Goal: Task Accomplishment & Management: Manage account settings

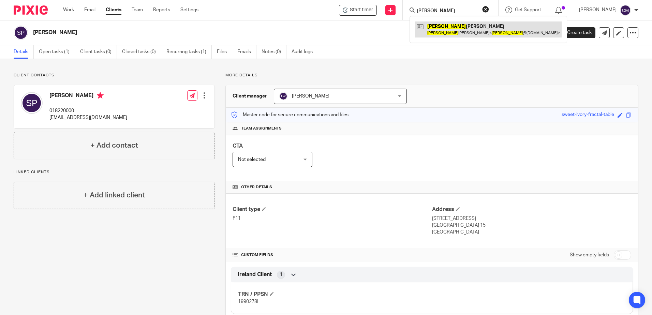
type input "TOMMY"
click at [448, 31] on link at bounding box center [488, 29] width 147 height 16
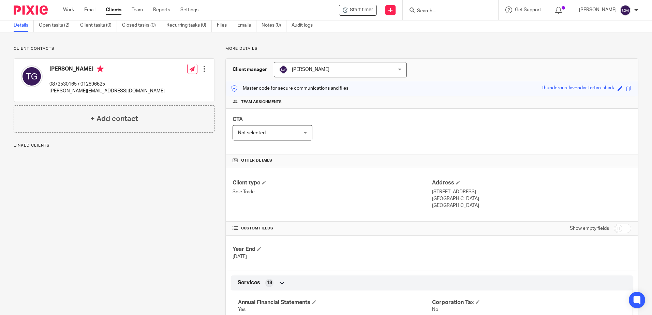
scroll to position [34, 0]
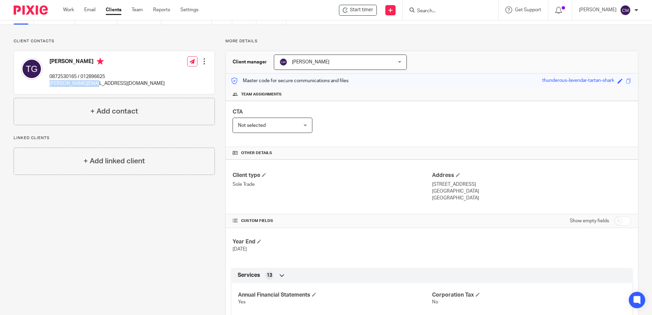
drag, startPoint x: 96, startPoint y: 84, endPoint x: 50, endPoint y: 82, distance: 45.7
click at [50, 82] on p "tommy@mobiledjs.ie" at bounding box center [106, 83] width 115 height 7
copy p "tommy@mobiledjs.ie"
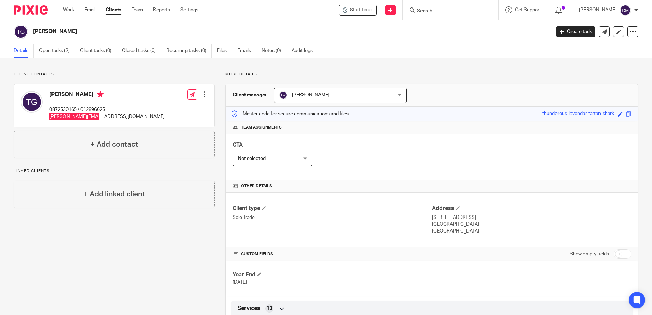
scroll to position [0, 0]
click at [468, 12] on input "Search" at bounding box center [446, 11] width 61 height 6
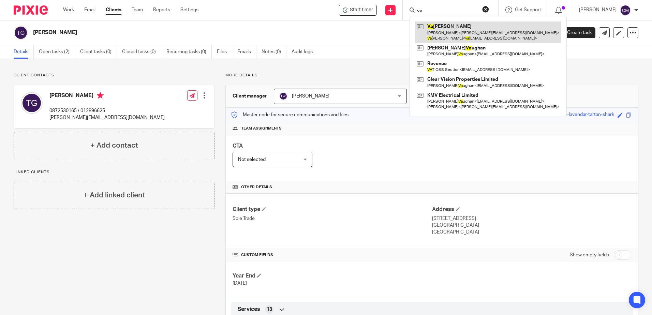
type input "va"
click at [458, 38] on link at bounding box center [488, 31] width 146 height 21
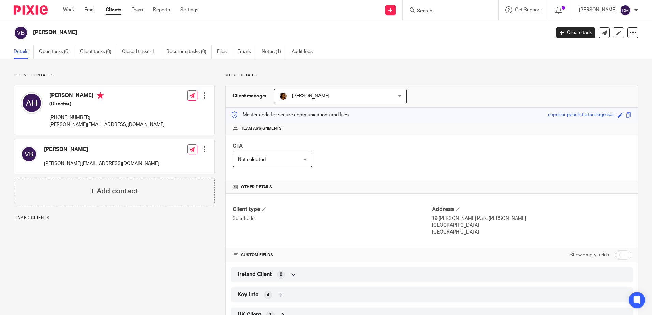
scroll to position [27, 0]
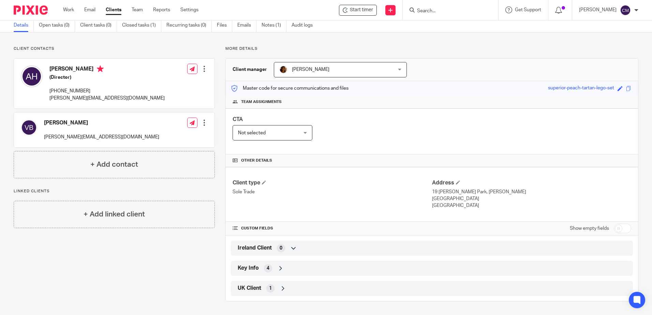
click at [614, 228] on input "checkbox" at bounding box center [622, 229] width 17 height 10
checkbox input "true"
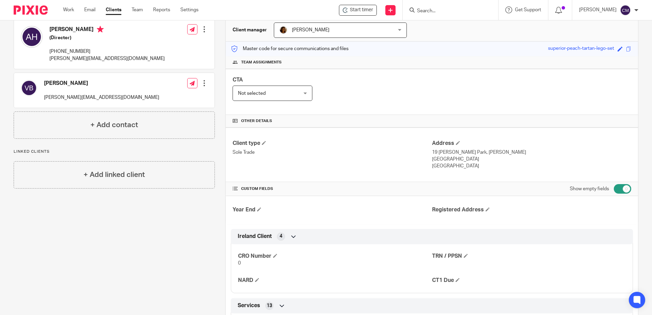
scroll to position [0, 0]
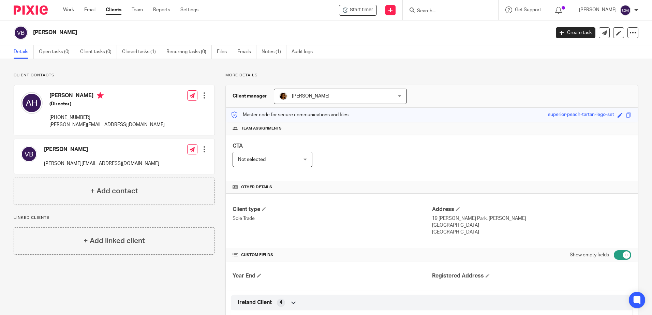
click at [428, 9] on input "Search" at bounding box center [446, 11] width 61 height 6
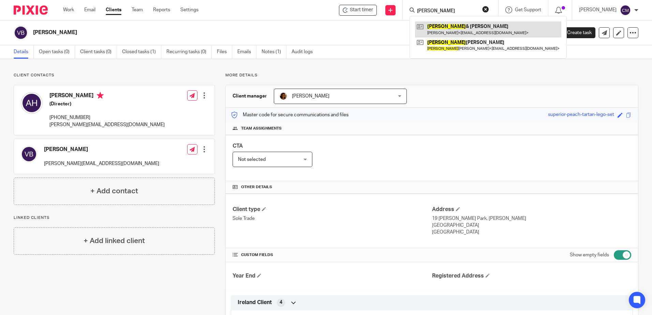
type input "vincent"
click at [442, 28] on link at bounding box center [488, 29] width 146 height 16
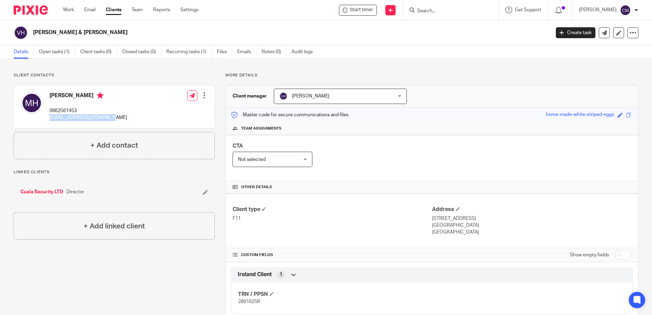
drag, startPoint x: 105, startPoint y: 121, endPoint x: 49, endPoint y: 118, distance: 55.9
click at [49, 118] on div "Marian Holden 0862561453 marianholden22@gmail.com Edit contact Create client fr…" at bounding box center [114, 106] width 200 height 43
copy p "[EMAIL_ADDRESS][DOMAIN_NAME]"
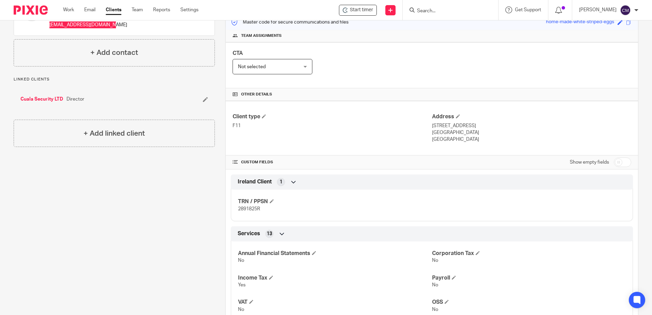
scroll to position [102, 0]
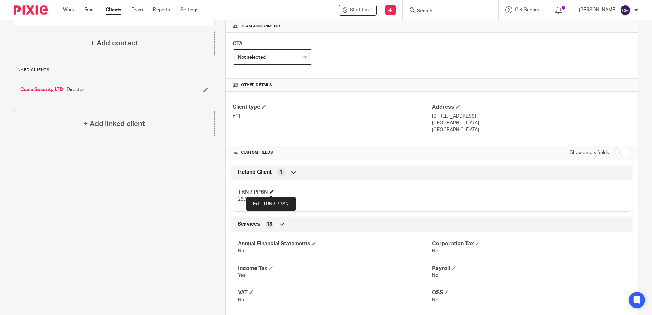
click at [273, 190] on span at bounding box center [272, 192] width 4 height 4
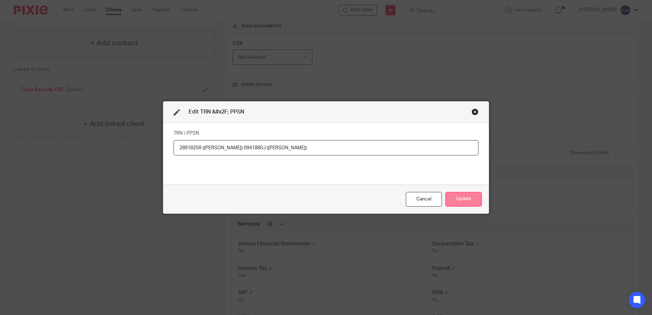
type input "2891825R (Vincent) 0941880J (Marian)"
click at [461, 199] on button "Update" at bounding box center [463, 199] width 36 height 15
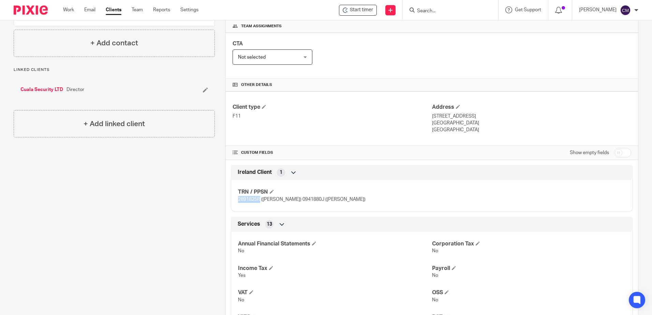
drag, startPoint x: 237, startPoint y: 199, endPoint x: 258, endPoint y: 199, distance: 21.1
click at [258, 199] on span "2891825R (Vincent) 0941880J (Marian)" at bounding box center [301, 199] width 127 height 5
copy span "2891825R"
click at [423, 12] on input "Search" at bounding box center [446, 11] width 61 height 6
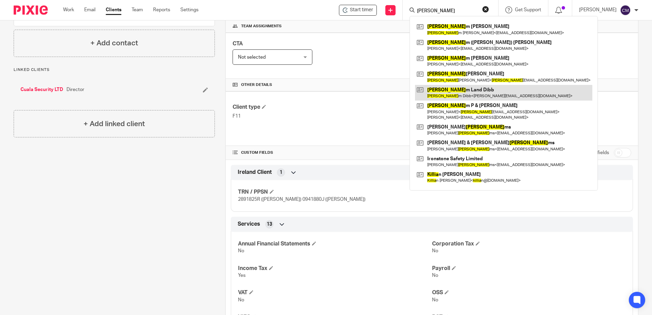
type input "willia"
click at [459, 96] on link at bounding box center [503, 93] width 177 height 16
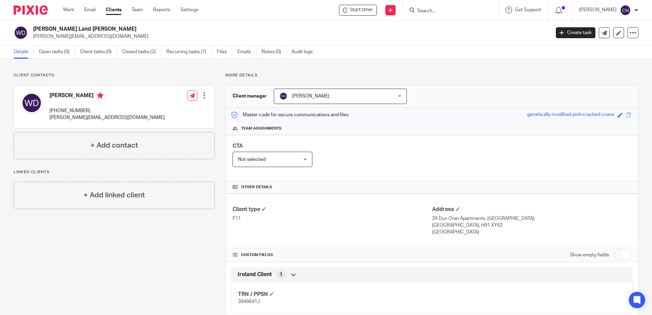
click at [437, 11] on input "Search" at bounding box center [446, 11] width 61 height 6
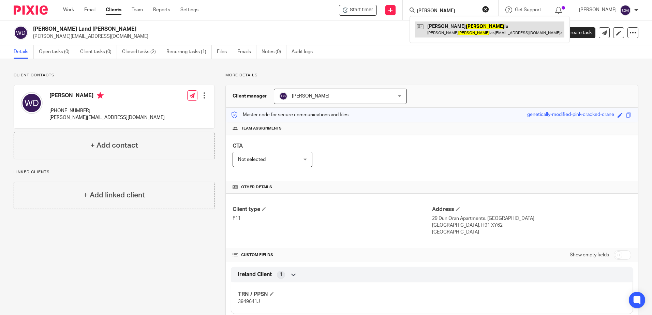
type input "[PERSON_NAME]"
click at [429, 31] on link at bounding box center [489, 29] width 149 height 16
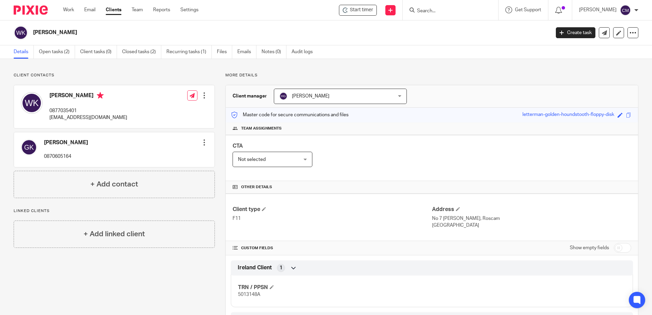
click at [454, 15] on div at bounding box center [450, 10] width 95 height 20
click at [453, 12] on input "Search" at bounding box center [446, 11] width 61 height 6
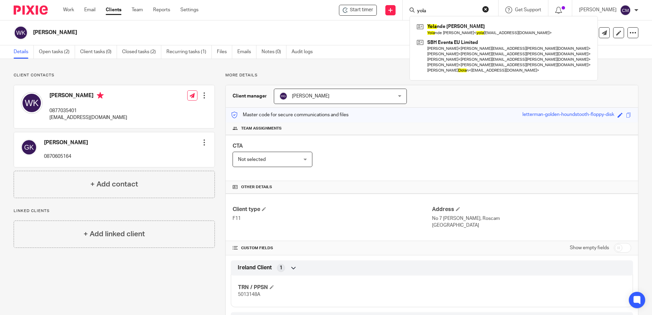
type input "yola"
click at [462, 21] on div "Yola nde [PERSON_NAME] Yola nde [PERSON_NAME] < yola [EMAIL_ADDRESS][DOMAIN_NAM…" at bounding box center [503, 48] width 188 height 64
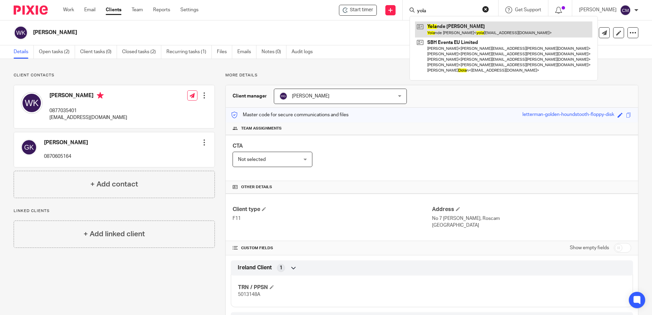
click at [458, 30] on link at bounding box center [503, 29] width 177 height 16
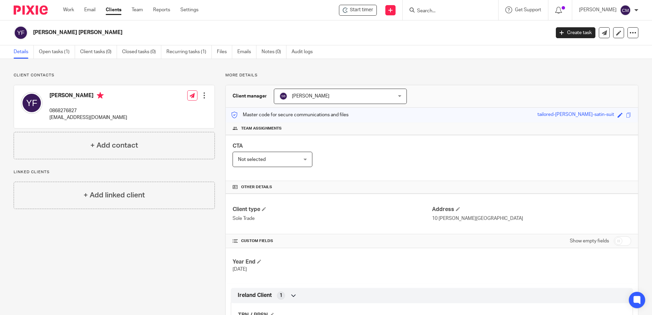
click at [448, 14] on form at bounding box center [452, 10] width 73 height 9
click at [445, 6] on form at bounding box center [452, 10] width 73 height 9
click at [441, 12] on input "Search" at bounding box center [446, 11] width 61 height 6
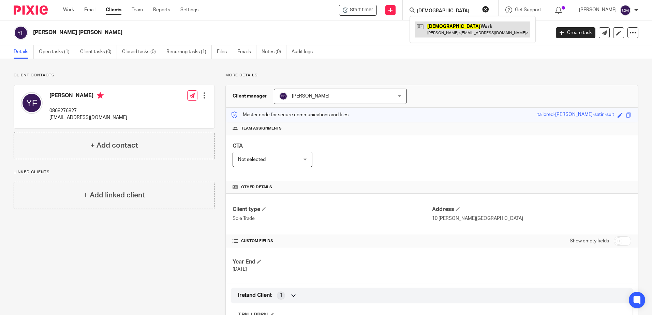
type input "apostolic"
click at [447, 25] on link at bounding box center [472, 29] width 115 height 16
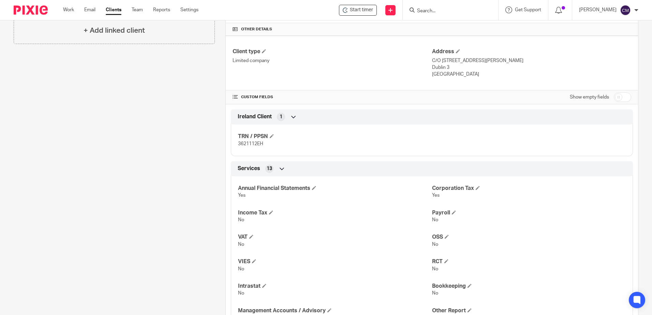
scroll to position [68, 0]
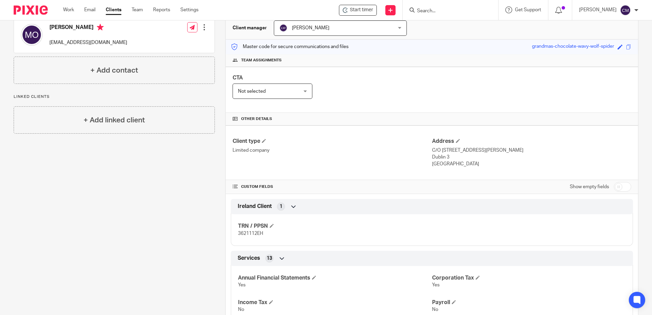
click at [522, 78] on div "CTA Not selected Not selected Not selected [PERSON_NAME] [PERSON_NAME] [PERSON_…" at bounding box center [432, 90] width 412 height 46
click at [451, 10] on input "Search" at bounding box center [446, 11] width 61 height 6
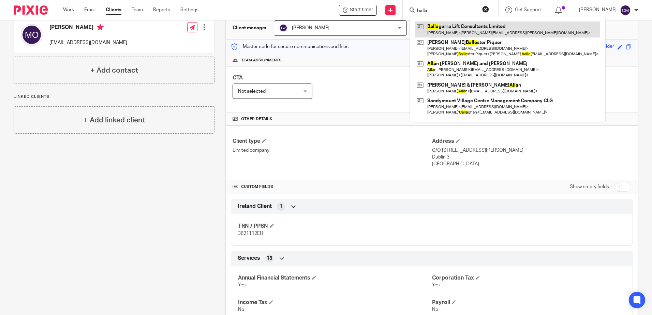
type input "balla"
click at [444, 34] on link at bounding box center [507, 29] width 185 height 16
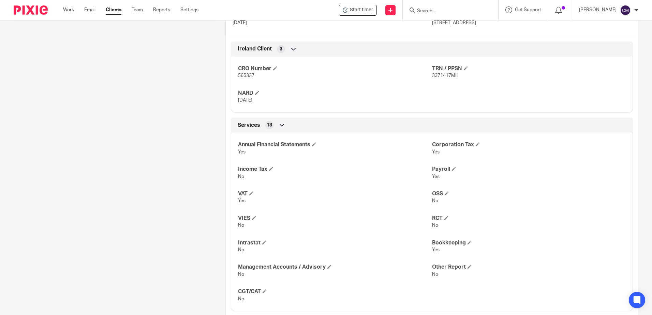
scroll to position [273, 0]
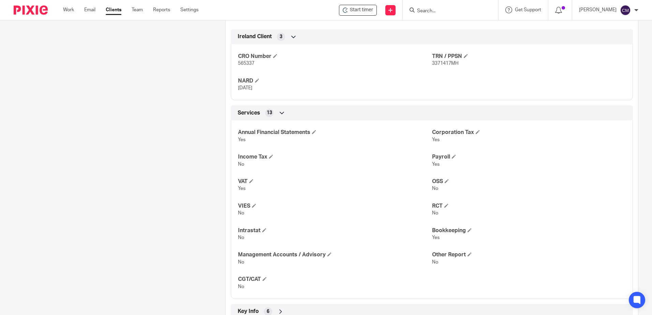
click at [438, 9] on input "Search" at bounding box center [446, 11] width 61 height 6
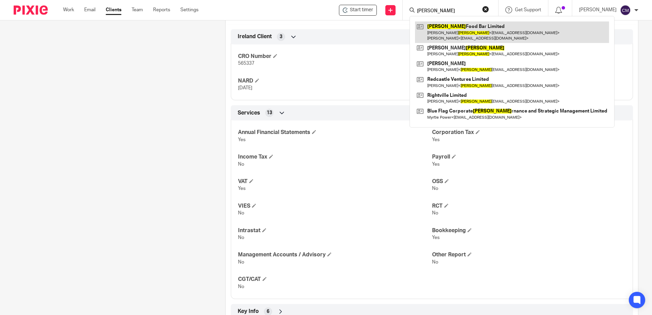
type input "bove"
click at [445, 35] on link at bounding box center [512, 31] width 194 height 21
